Goal: Task Accomplishment & Management: Use online tool/utility

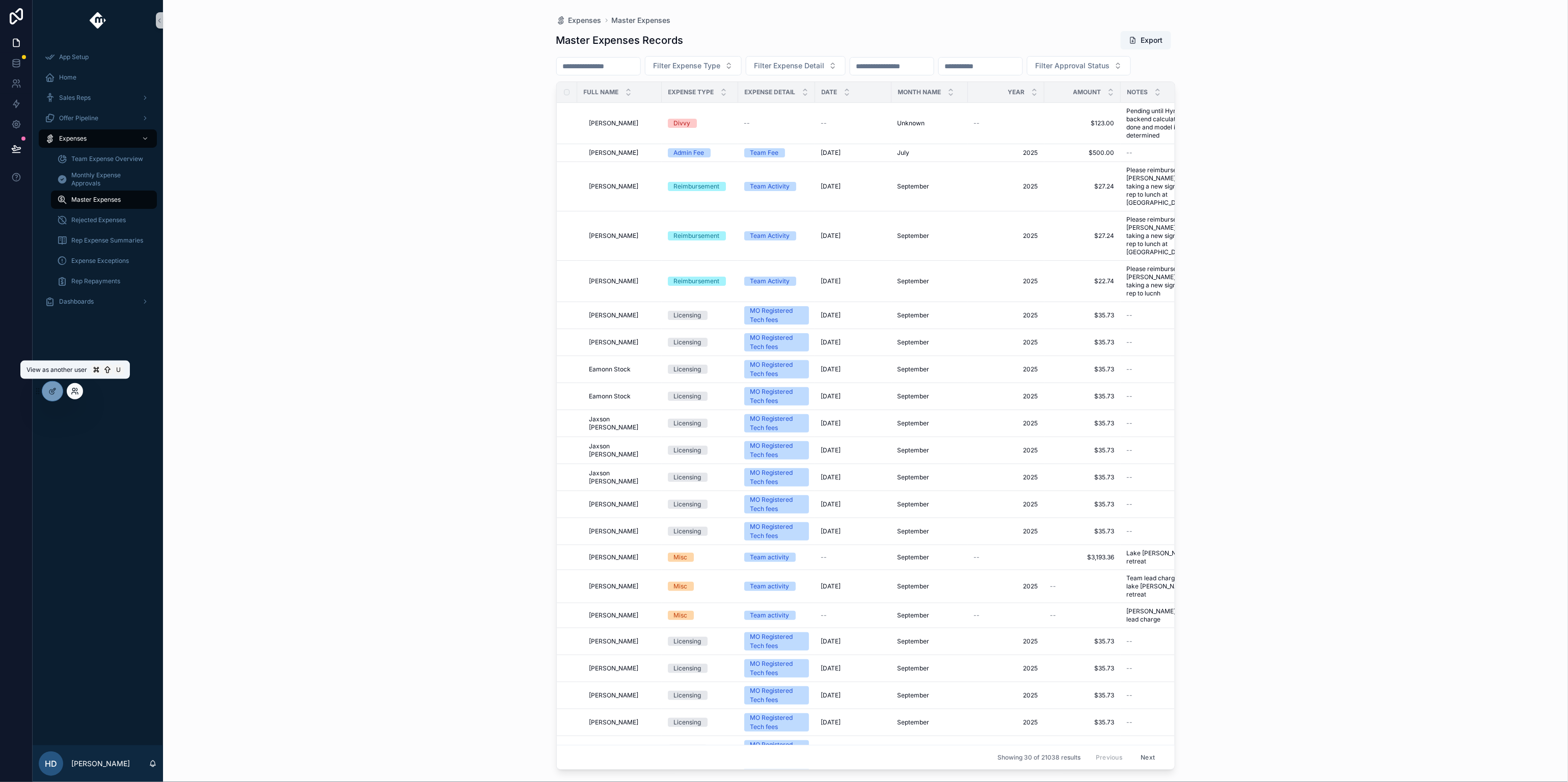
click at [75, 391] on icon at bounding box center [74, 391] width 8 height 8
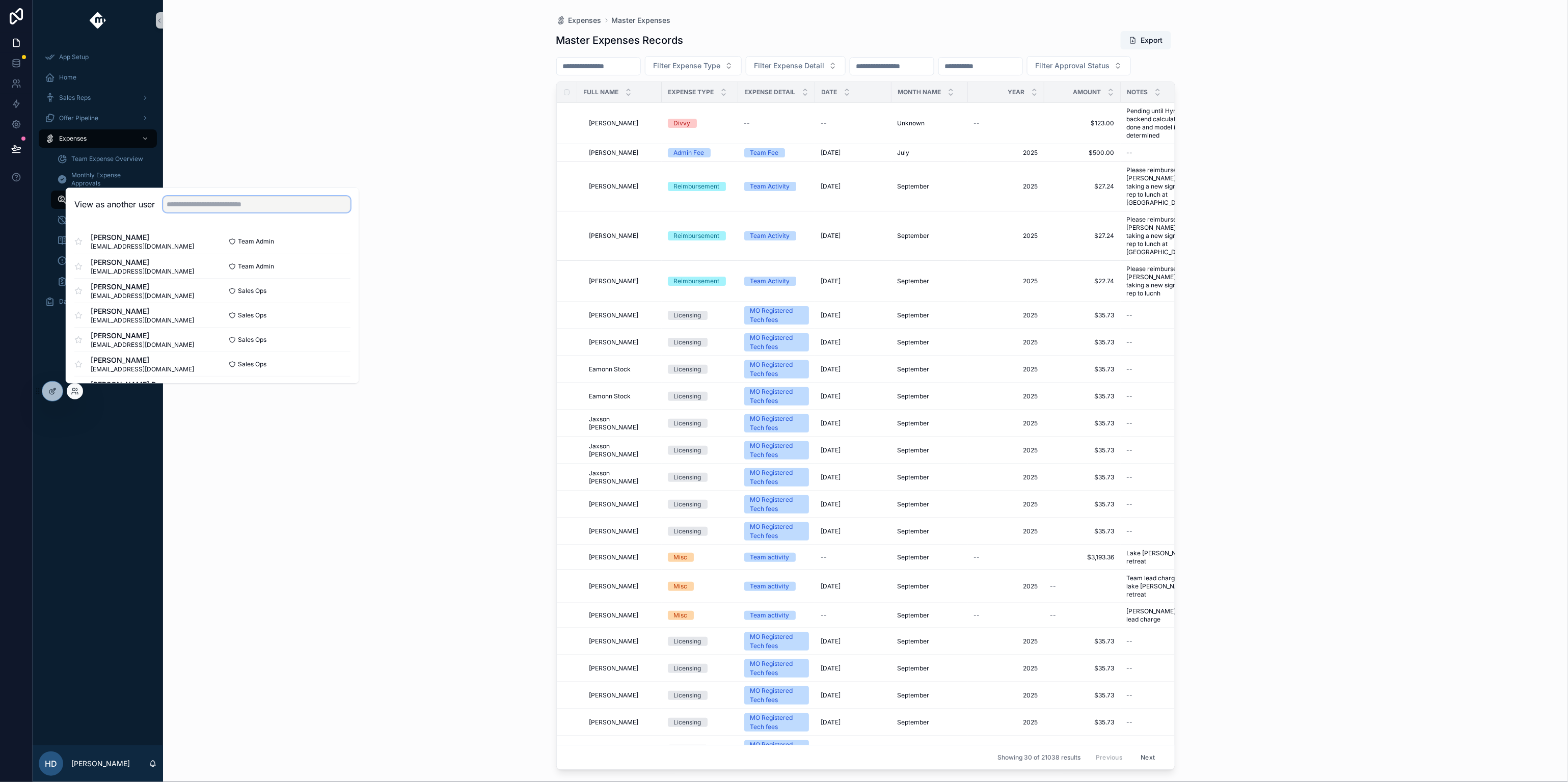
click at [254, 200] on input "text" at bounding box center [257, 204] width 187 height 16
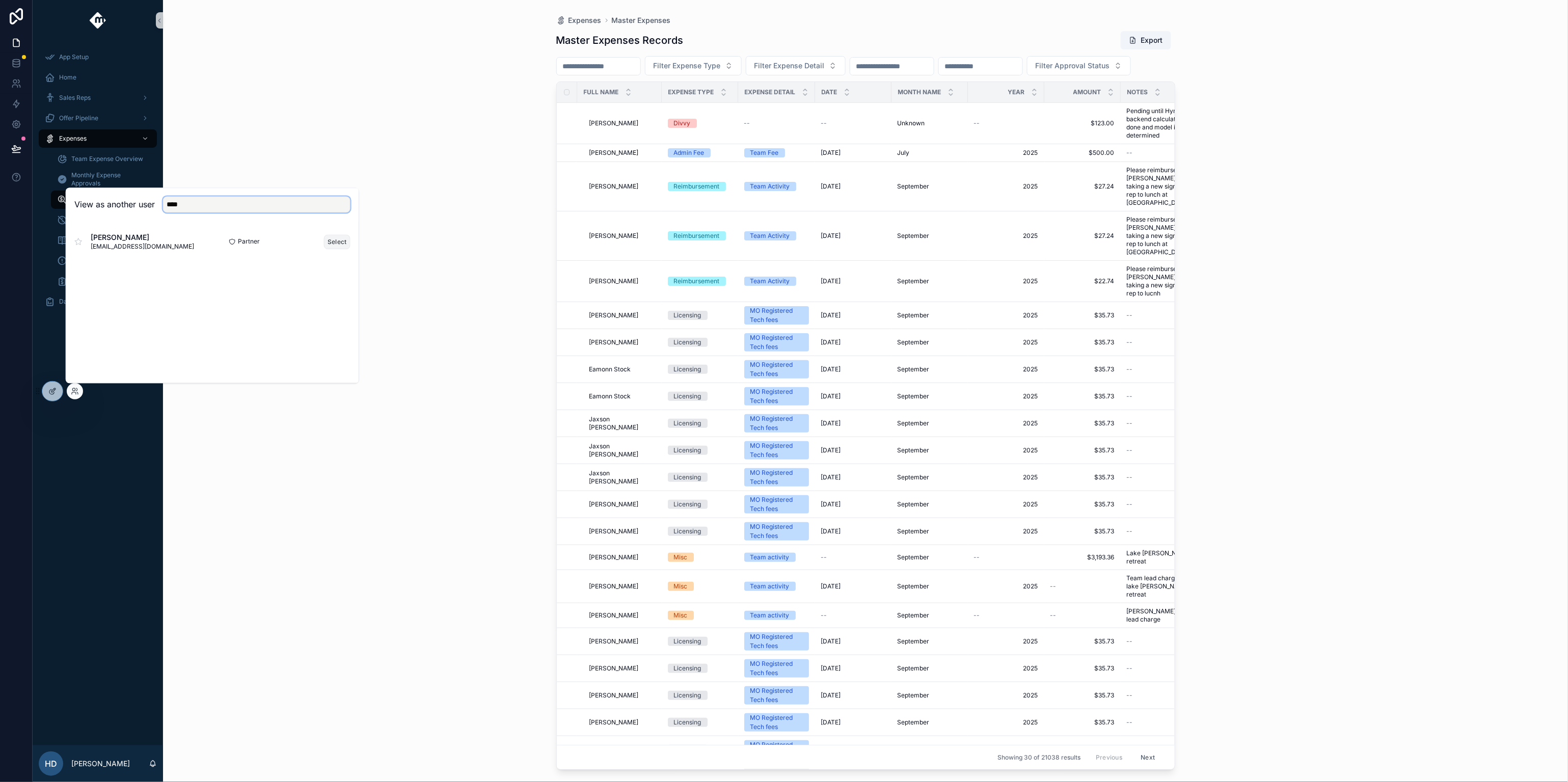
type input "****"
click at [325, 240] on button "Select" at bounding box center [337, 241] width 27 height 14
